Goal: Transaction & Acquisition: Subscribe to service/newsletter

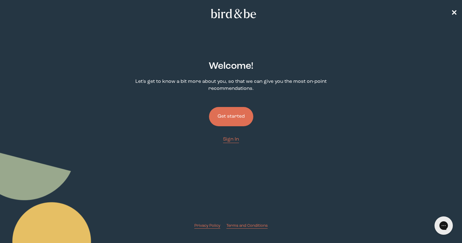
click at [238, 112] on button "Get started" at bounding box center [231, 116] width 44 height 19
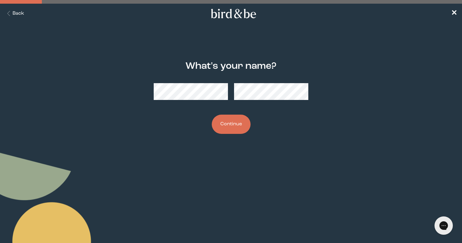
click at [230, 124] on button "Continue" at bounding box center [231, 124] width 39 height 19
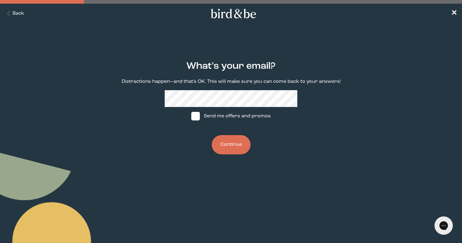
click at [230, 141] on button "Continue" at bounding box center [231, 144] width 39 height 19
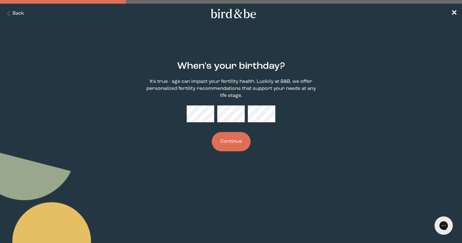
click at [226, 138] on button "Continue" at bounding box center [231, 141] width 39 height 19
click at [238, 136] on button "Continue" at bounding box center [231, 141] width 39 height 19
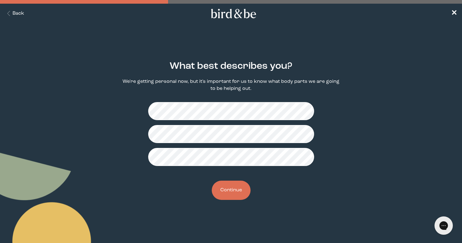
click at [234, 184] on button "Continue" at bounding box center [231, 189] width 39 height 19
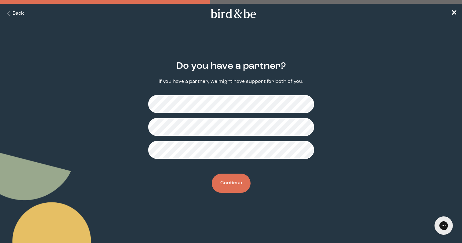
click at [234, 178] on button "Continue" at bounding box center [231, 182] width 39 height 19
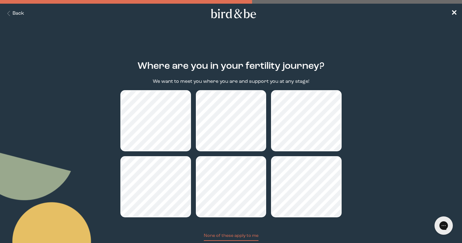
scroll to position [42, 0]
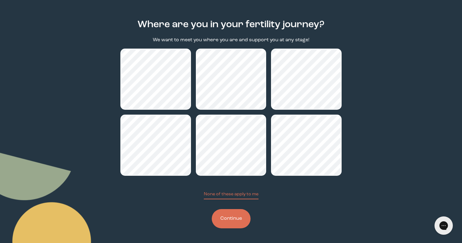
click at [228, 221] on button "Continue" at bounding box center [231, 218] width 39 height 19
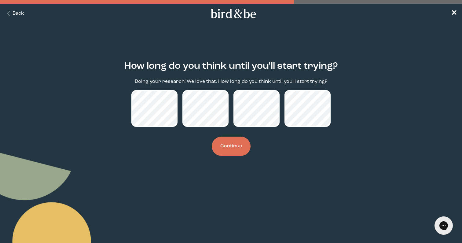
click at [234, 142] on button "Continue" at bounding box center [231, 146] width 39 height 19
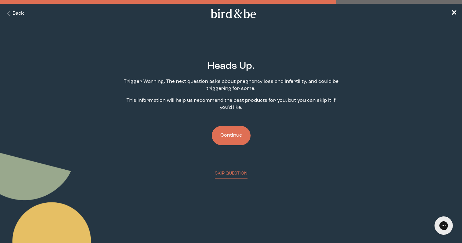
click at [232, 133] on button "Continue" at bounding box center [231, 135] width 39 height 19
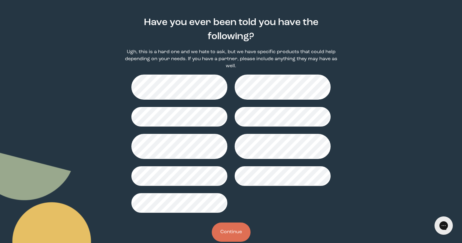
scroll to position [44, 0]
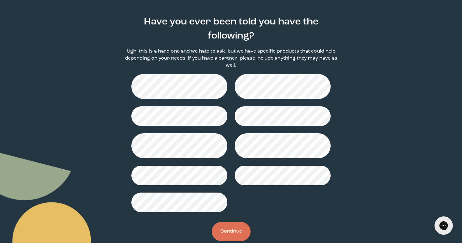
click at [230, 228] on button "Continue" at bounding box center [231, 231] width 39 height 19
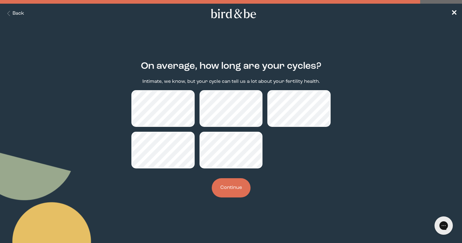
click at [225, 183] on button "Continue" at bounding box center [231, 187] width 39 height 19
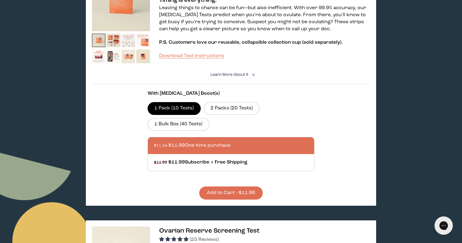
scroll to position [142, 0]
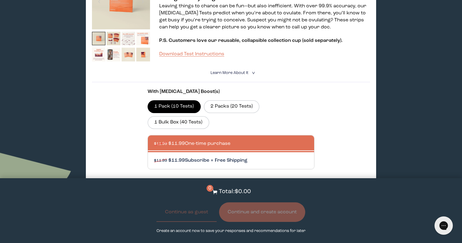
click at [231, 162] on div at bounding box center [237, 160] width 166 height 17
click at [154, 157] on input "$11.99 $11.99 Subscribe + Free Shipping" at bounding box center [154, 157] width 0 height 0
radio input "true"
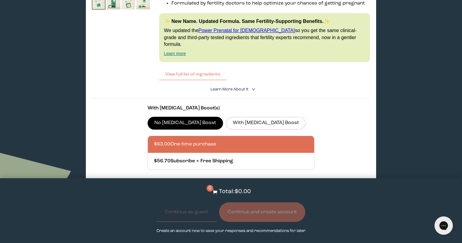
scroll to position [749, 0]
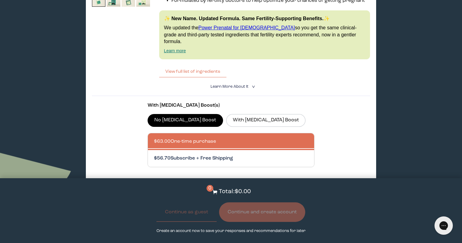
click at [288, 150] on div at bounding box center [237, 158] width 166 height 17
click at [154, 155] on input "$56.70 Subscribe + Free Shipping" at bounding box center [154, 155] width 0 height 0
radio input "true"
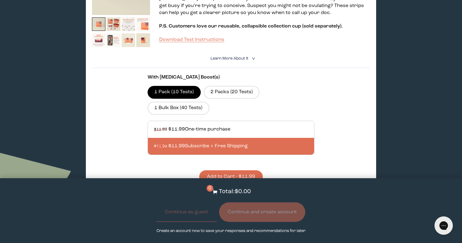
scroll to position [0, 0]
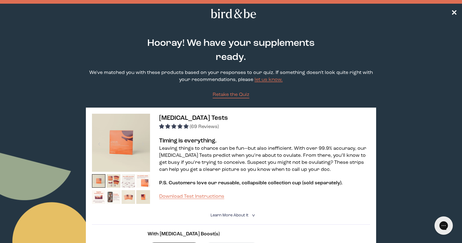
click at [449, 15] on nav "✕" at bounding box center [231, 14] width 462 height 20
click at [449, 11] on nav "✕" at bounding box center [231, 14] width 462 height 20
click at [454, 12] on span "✕" at bounding box center [454, 13] width 6 height 7
